Goal: Find specific page/section: Find specific page/section

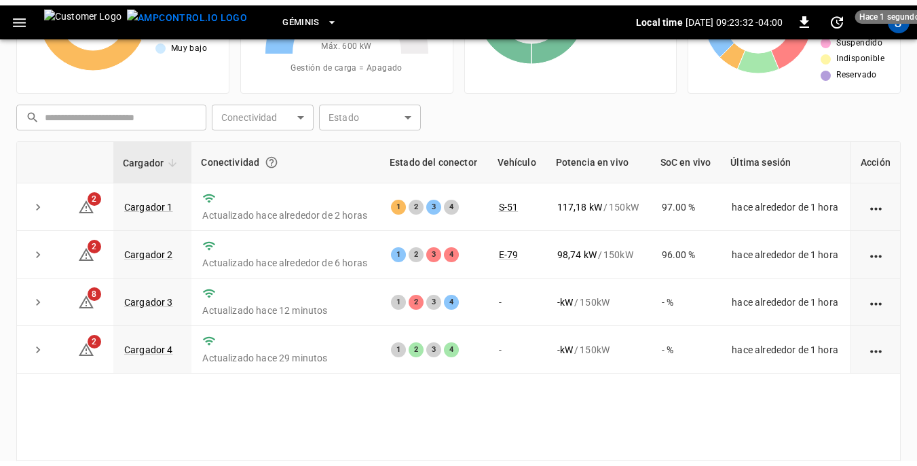
scroll to position [136, 0]
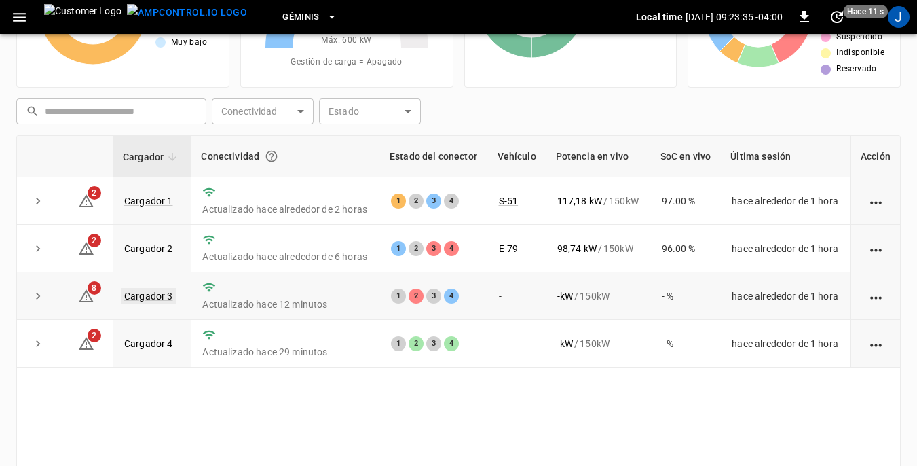
click at [150, 298] on link "Cargador 3" at bounding box center [148, 296] width 54 height 16
